Goal: Navigation & Orientation: Find specific page/section

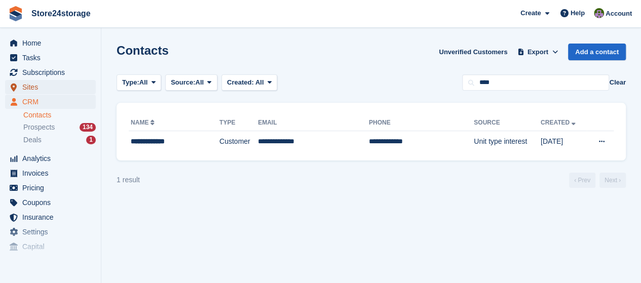
click at [55, 90] on span "Sites" at bounding box center [52, 87] width 61 height 14
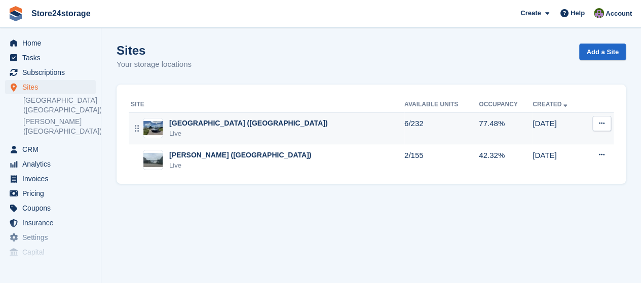
click at [236, 128] on div "[GEOGRAPHIC_DATA] ([GEOGRAPHIC_DATA])" at bounding box center [248, 123] width 158 height 11
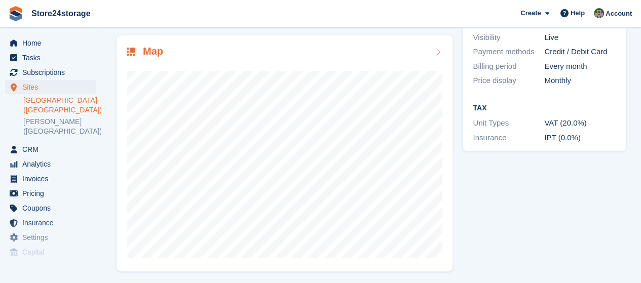
scroll to position [148, 0]
